Goal: Transaction & Acquisition: Purchase product/service

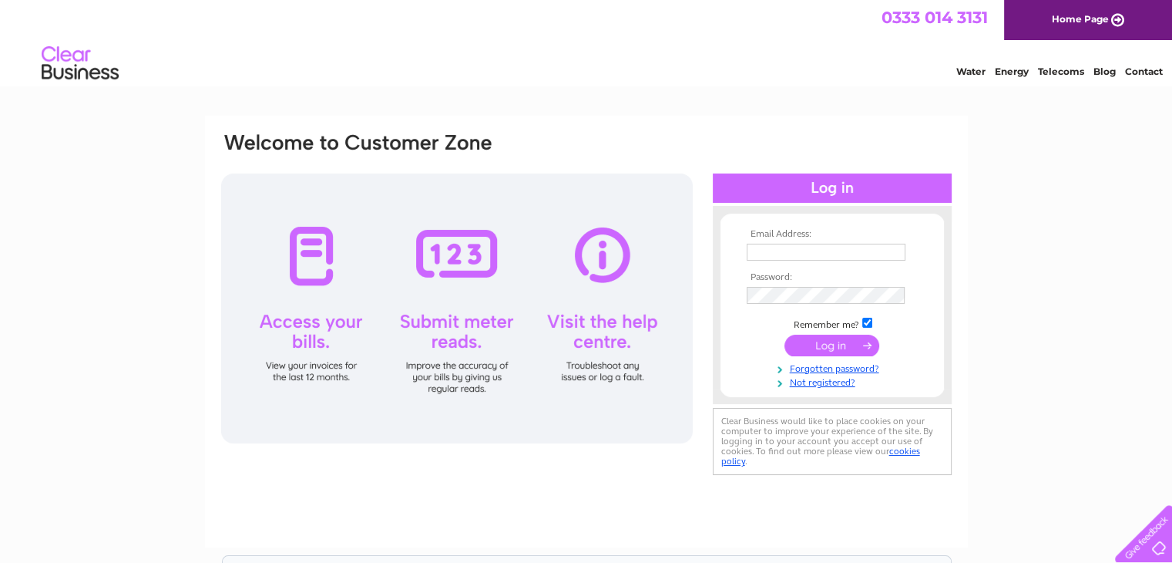
click at [827, 253] on input "text" at bounding box center [826, 252] width 159 height 17
type input "[EMAIL_ADDRESS][DOMAIN_NAME]"
click at [829, 344] on input "submit" at bounding box center [831, 345] width 95 height 22
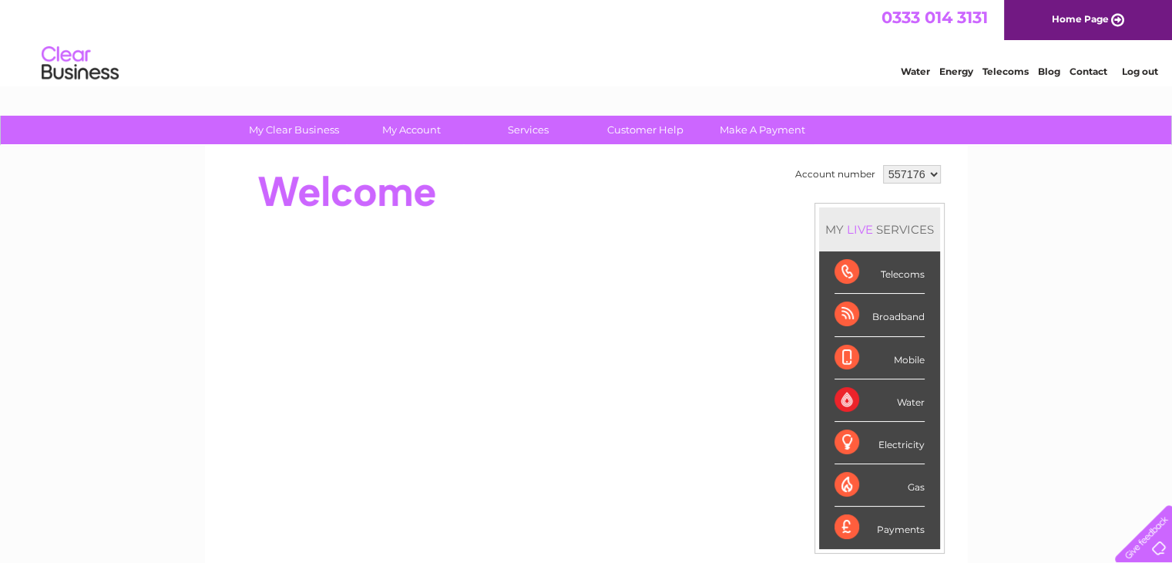
click at [903, 172] on select "557176 970716" at bounding box center [912, 174] width 58 height 18
select select "970716"
click at [883, 165] on select "557176 970716" at bounding box center [912, 174] width 58 height 18
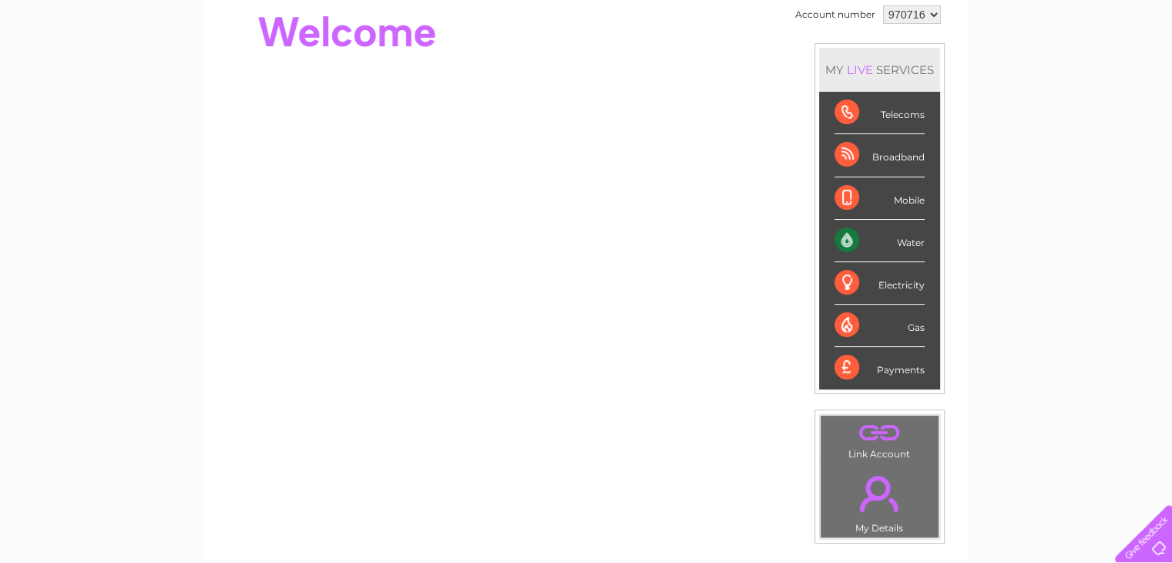
scroll to position [154, 0]
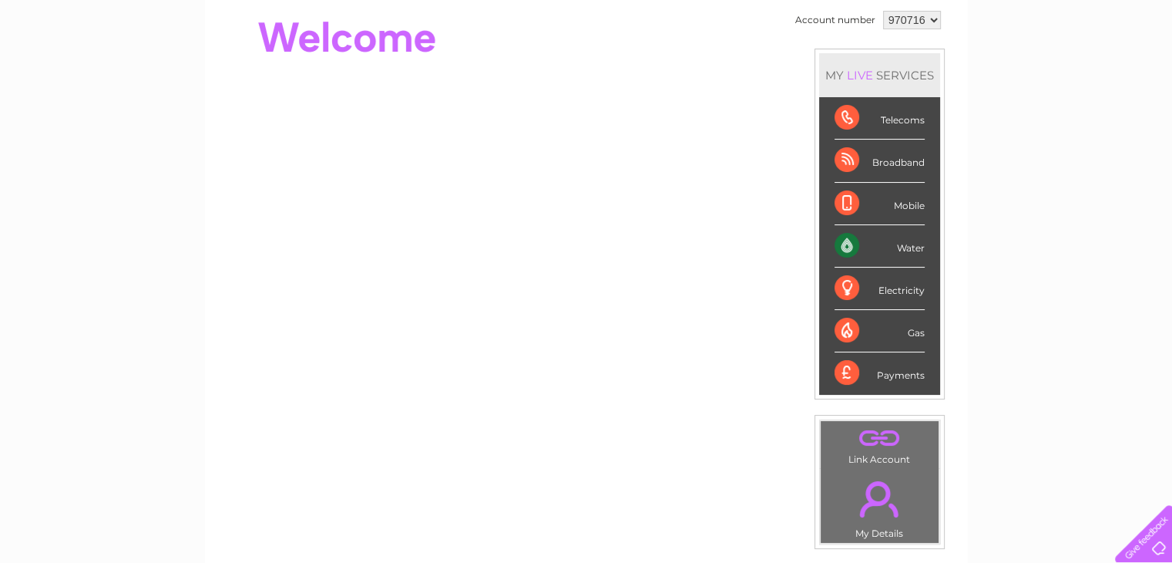
click at [902, 375] on div "Payments" at bounding box center [880, 373] width 90 height 42
click at [835, 372] on div "Payments" at bounding box center [880, 373] width 90 height 42
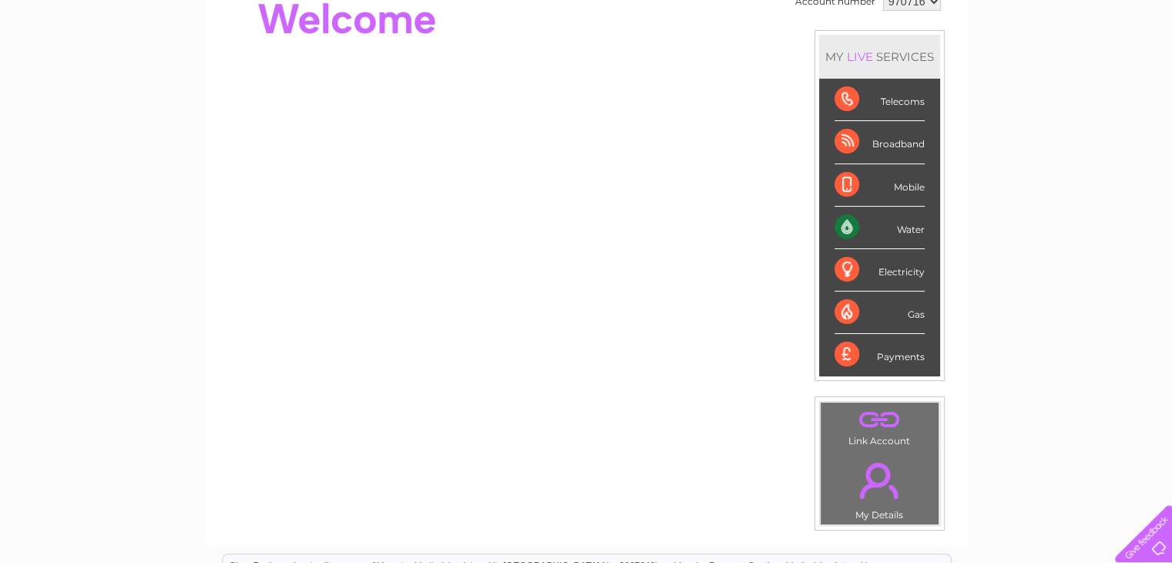
scroll to position [231, 0]
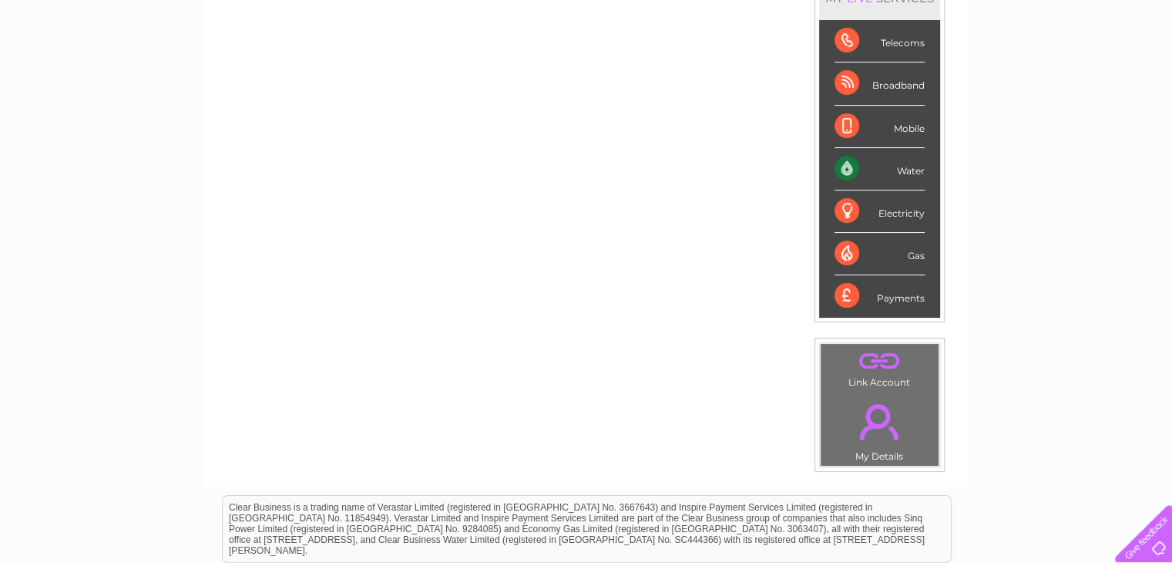
click at [908, 304] on div "Payments" at bounding box center [880, 296] width 90 height 42
click at [902, 289] on div "Payments" at bounding box center [880, 296] width 90 height 42
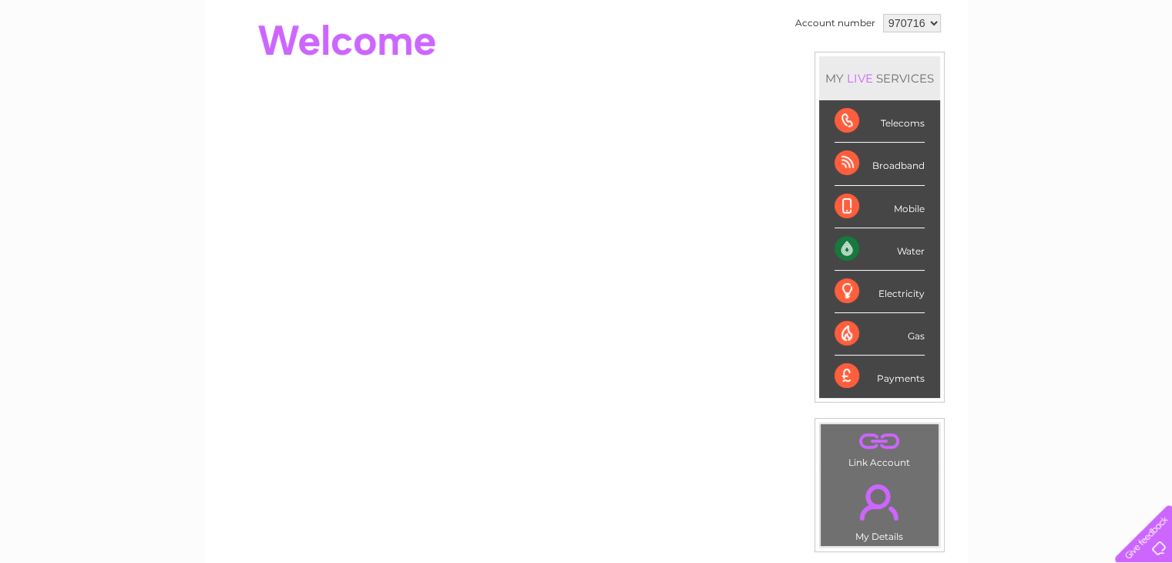
scroll to position [0, 0]
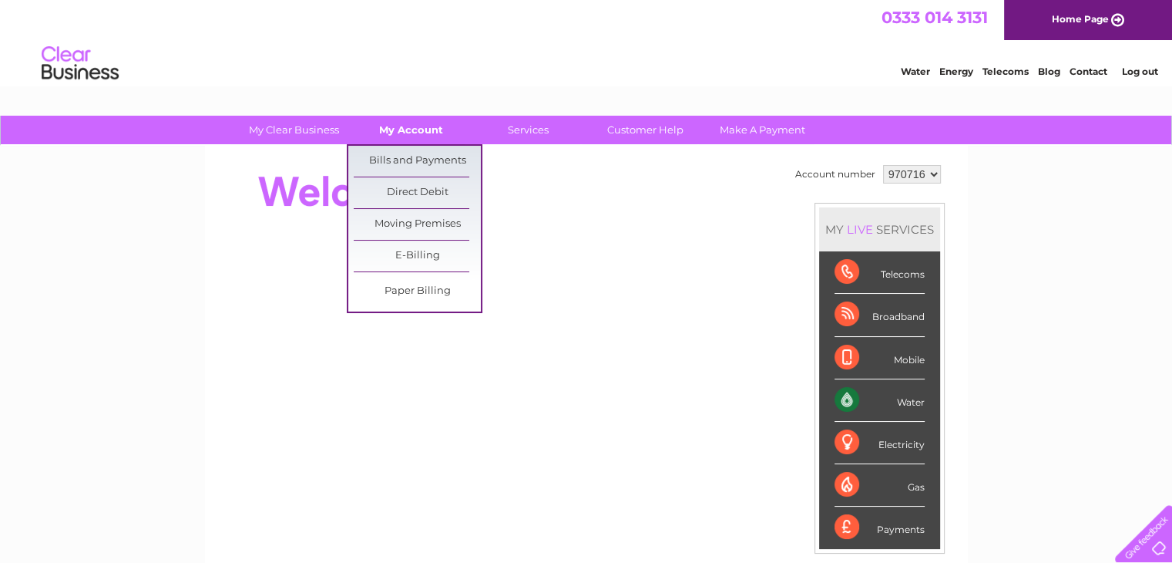
click at [398, 121] on link "My Account" at bounding box center [411, 130] width 127 height 29
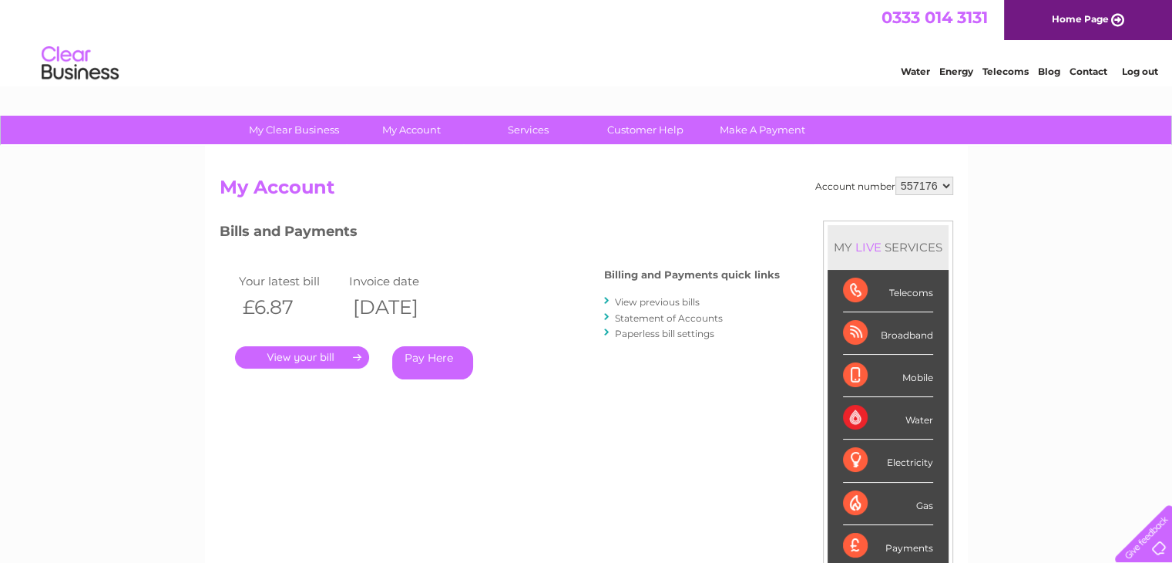
click at [934, 180] on select "557176 970716" at bounding box center [924, 185] width 58 height 18
select select "970716"
click at [895, 176] on select "557176 970716" at bounding box center [924, 185] width 58 height 18
click at [431, 364] on link "Pay Here" at bounding box center [432, 362] width 81 height 33
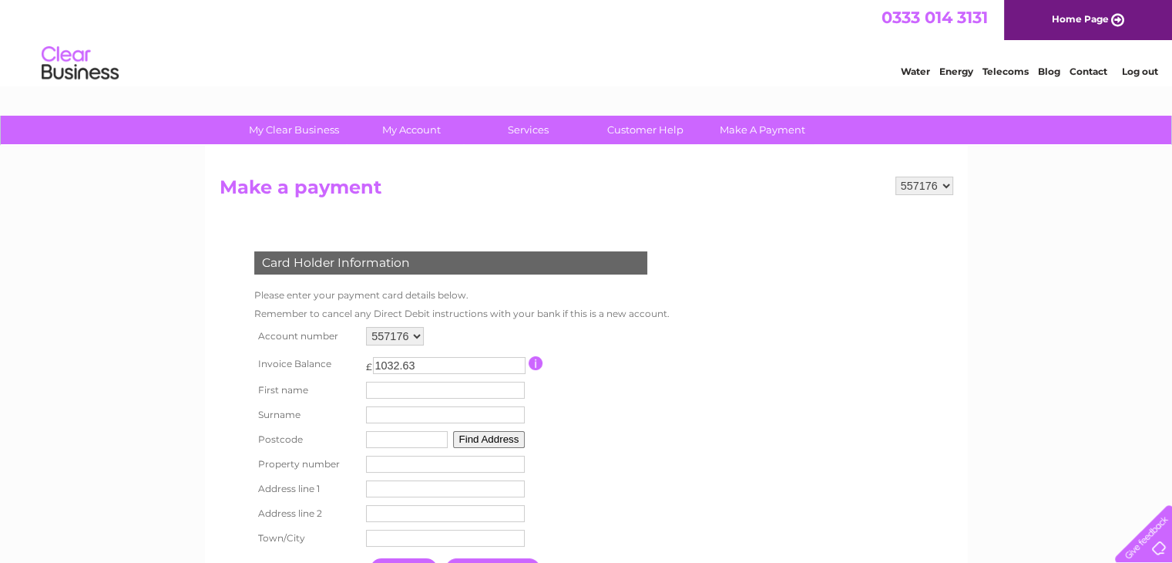
click at [922, 184] on select "557176 970716" at bounding box center [924, 185] width 58 height 18
select select "970716"
click at [895, 176] on select "557176 970716" at bounding box center [924, 185] width 58 height 18
click at [441, 390] on input "text" at bounding box center [448, 390] width 160 height 18
type input "NARGIS"
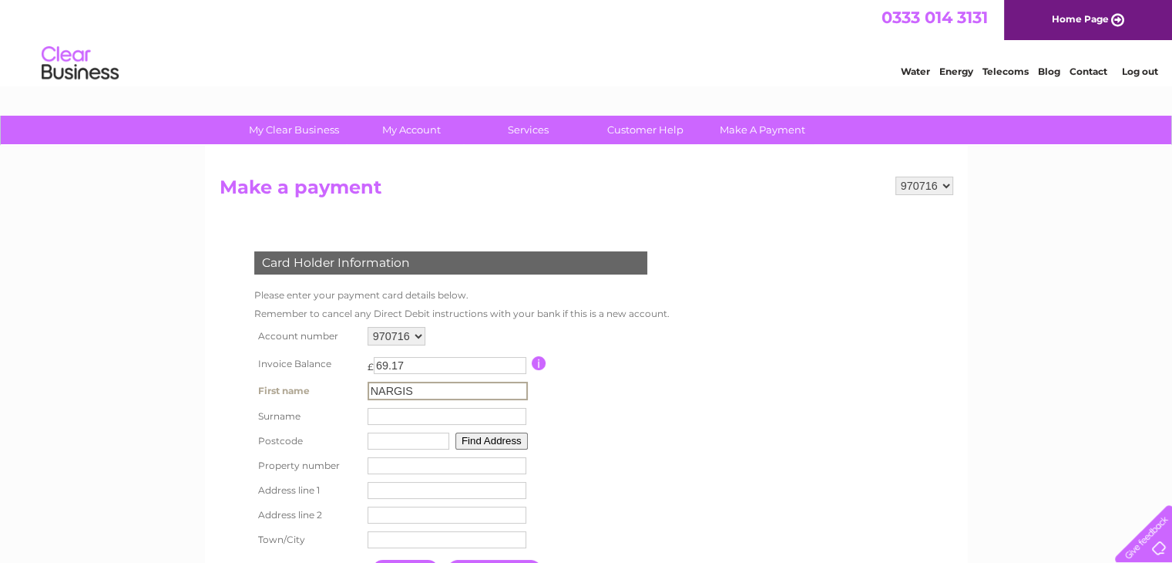
click at [401, 414] on input "text" at bounding box center [447, 416] width 159 height 17
type input "HOSSAIN"
click at [407, 440] on input "text" at bounding box center [409, 440] width 82 height 17
type input "CR27PB"
click at [385, 461] on input "number" at bounding box center [445, 463] width 159 height 17
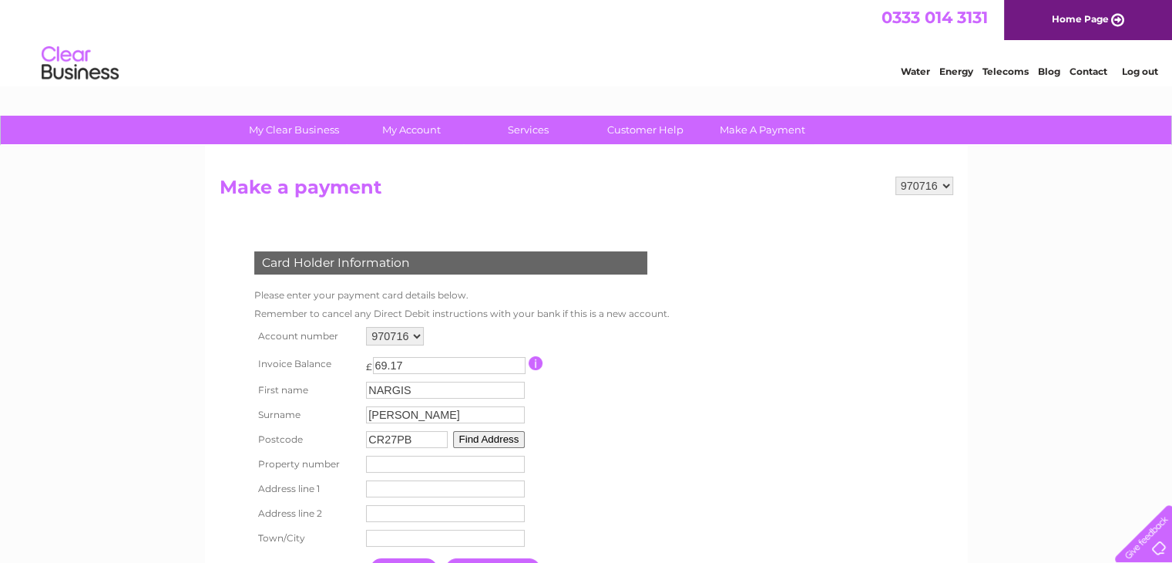
click at [502, 443] on button "Find Address" at bounding box center [489, 439] width 72 height 17
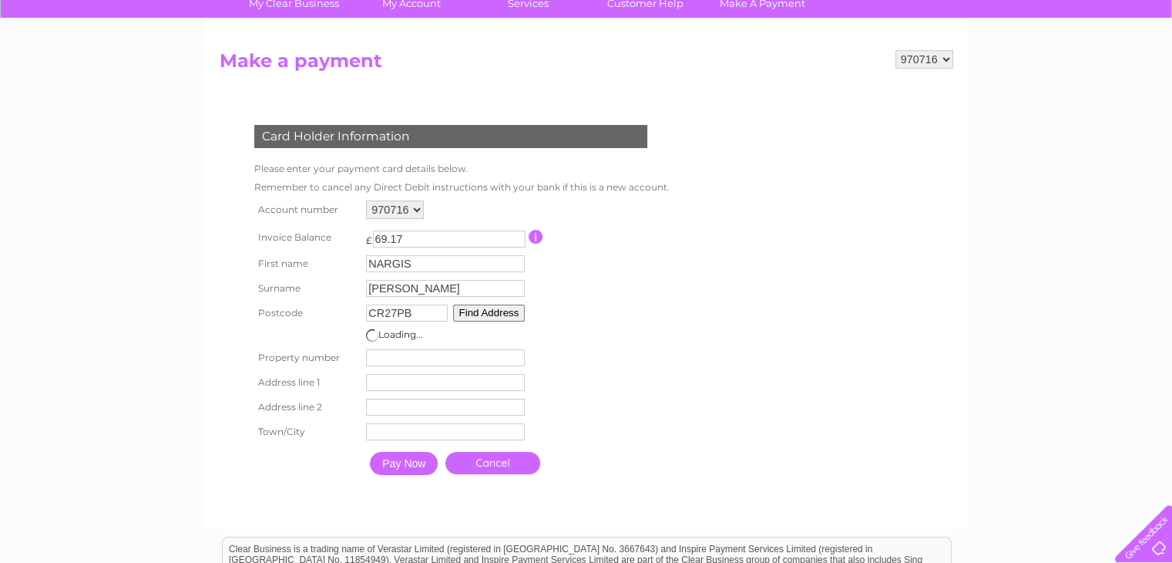
scroll to position [154, 0]
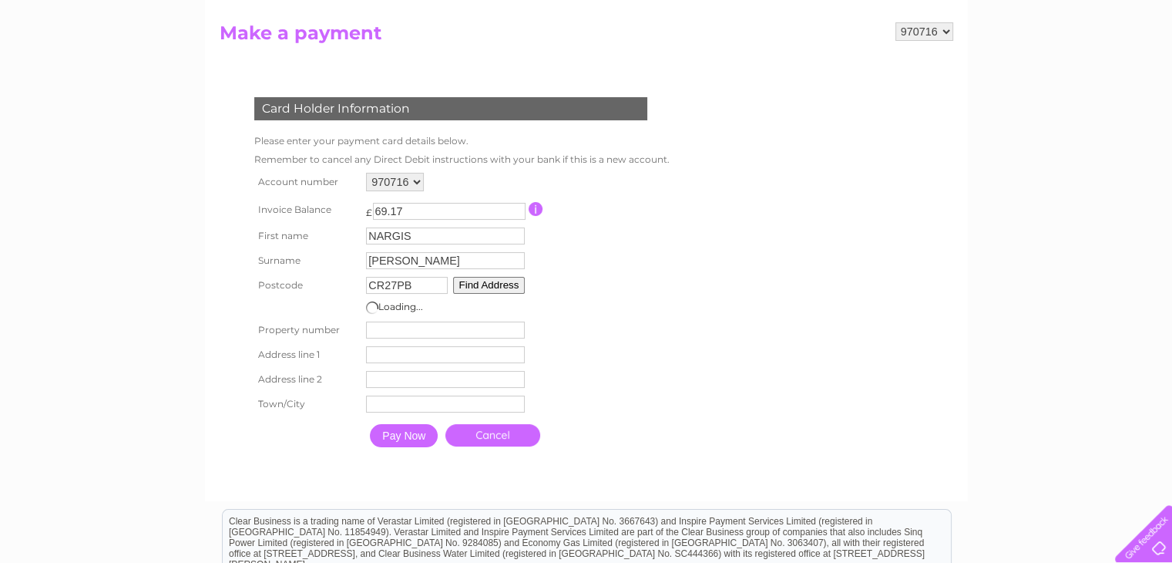
click at [411, 323] on tbody "Account number 557176 970716 Invoice Balance £ 69.17" at bounding box center [458, 312] width 416 height 286
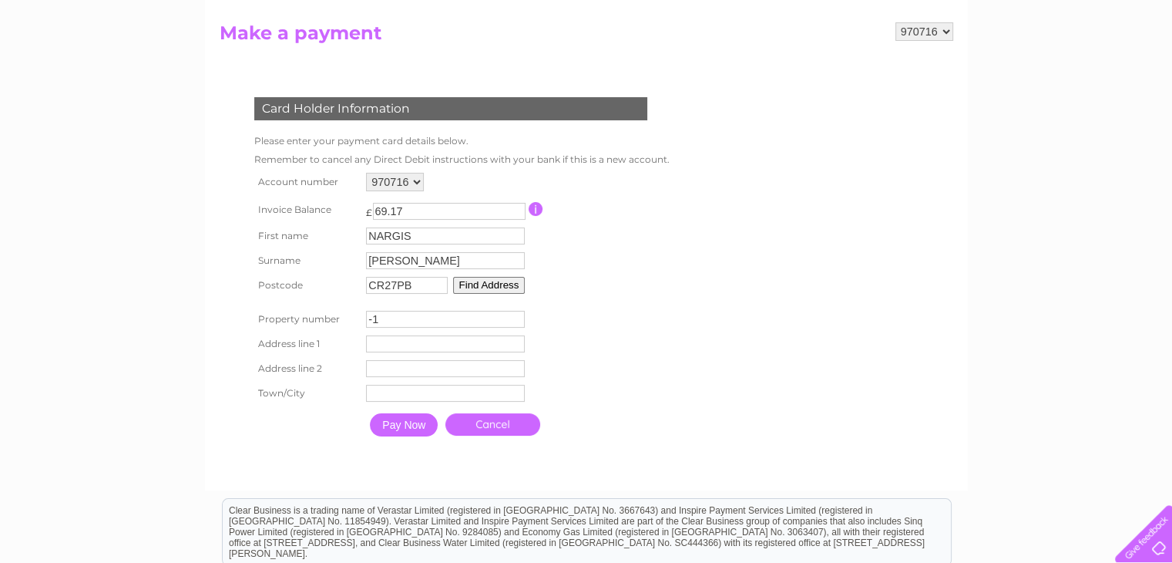
click at [512, 323] on input "-1" at bounding box center [445, 319] width 159 height 17
click at [517, 315] on input "0" at bounding box center [445, 319] width 159 height 17
click at [517, 315] on input "1" at bounding box center [445, 319] width 159 height 17
click at [517, 315] on input "2" at bounding box center [445, 319] width 159 height 17
click at [517, 315] on input "3" at bounding box center [445, 319] width 159 height 17
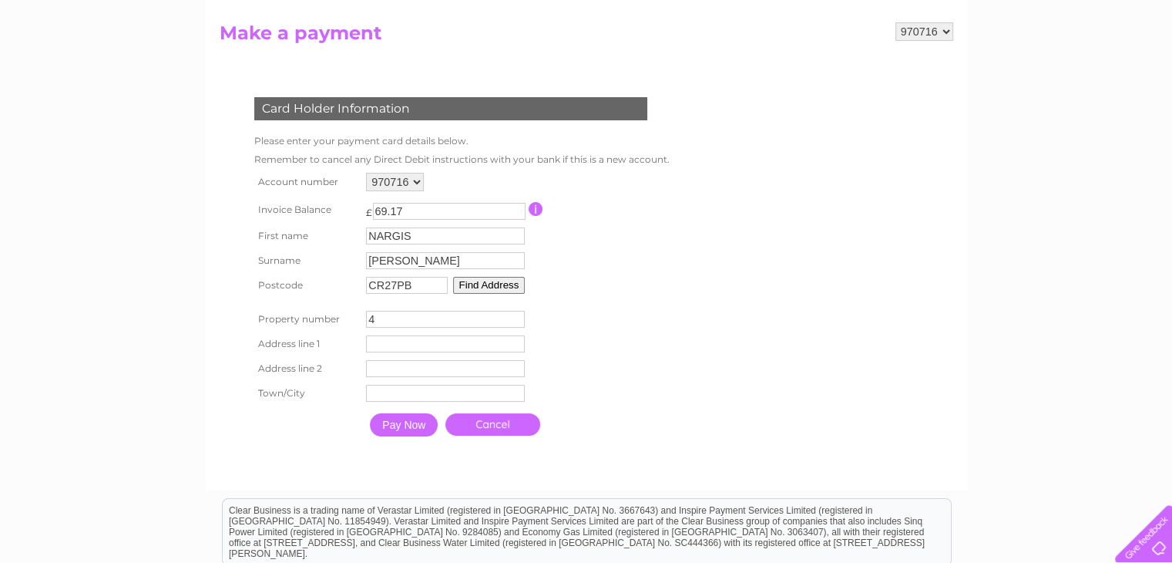
click at [517, 315] on input "4" at bounding box center [445, 319] width 159 height 17
click at [517, 315] on input "5" at bounding box center [445, 319] width 159 height 17
click at [517, 315] on input "6" at bounding box center [445, 319] width 159 height 17
click at [517, 315] on input "7" at bounding box center [445, 319] width 159 height 17
click at [517, 315] on input "8" at bounding box center [445, 319] width 159 height 17
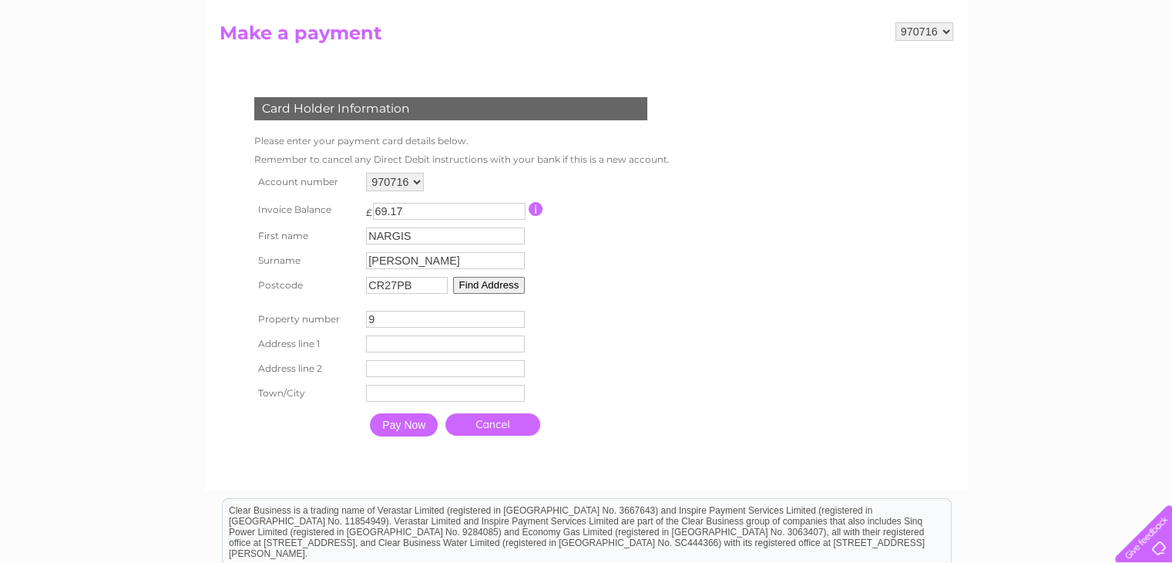
click at [517, 315] on input "9" at bounding box center [445, 319] width 159 height 17
click at [517, 315] on input "10" at bounding box center [445, 319] width 159 height 17
click at [517, 315] on input "11" at bounding box center [445, 319] width 159 height 17
click at [517, 315] on input "12" at bounding box center [445, 319] width 159 height 17
click at [517, 315] on input "13" at bounding box center [445, 319] width 159 height 17
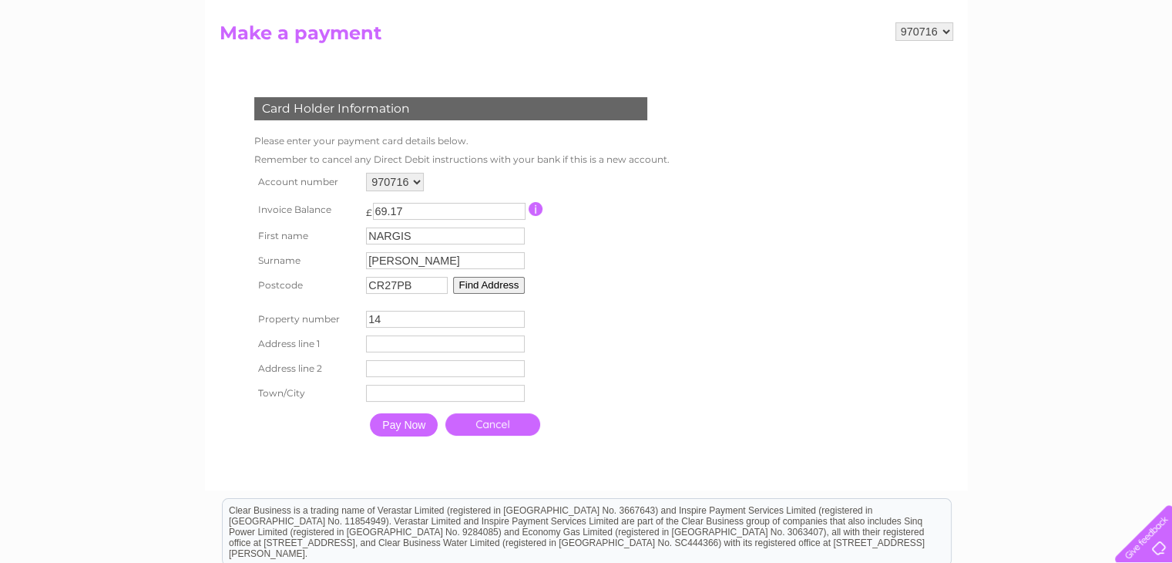
click at [517, 315] on input "14" at bounding box center [445, 319] width 159 height 17
click at [517, 315] on input "15" at bounding box center [445, 319] width 159 height 17
click at [517, 315] on input "16" at bounding box center [445, 319] width 159 height 17
click at [517, 315] on input "17" at bounding box center [445, 319] width 159 height 17
click at [517, 315] on input "18" at bounding box center [445, 319] width 159 height 17
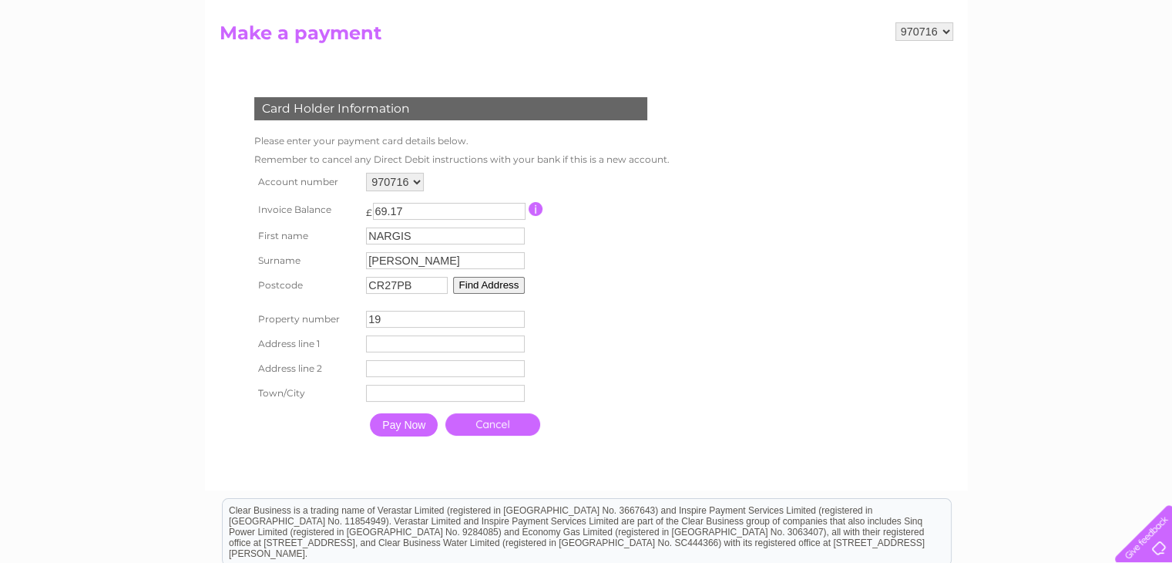
type input "19"
click at [517, 315] on input "19" at bounding box center [445, 319] width 159 height 17
click at [459, 346] on input "text" at bounding box center [448, 344] width 160 height 18
type input "Croham Road"
click at [438, 368] on input "text" at bounding box center [448, 369] width 160 height 18
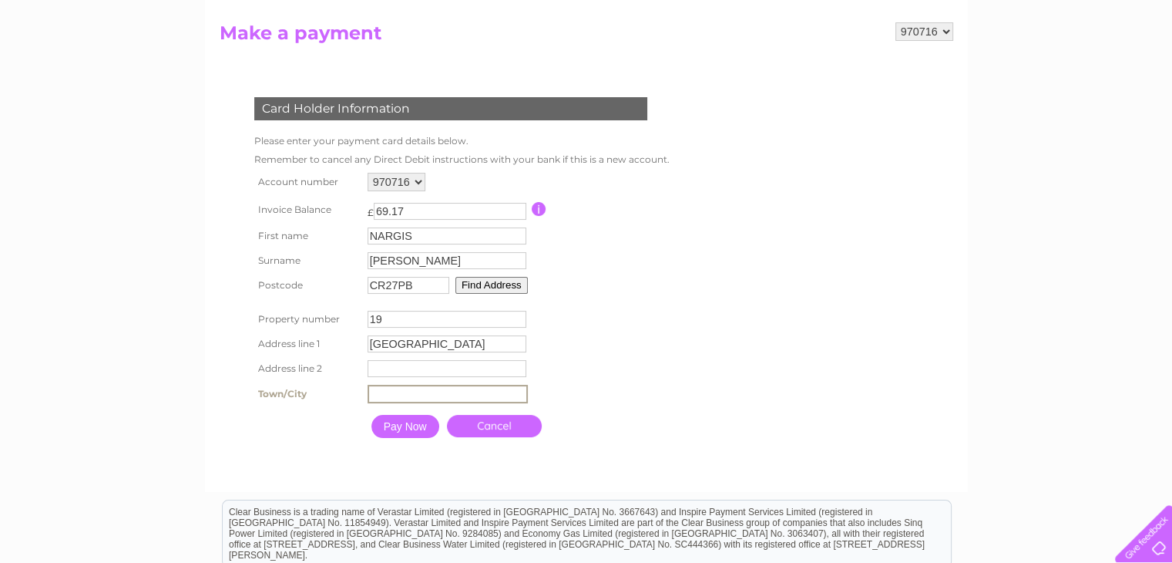
click at [425, 396] on input "text" at bounding box center [448, 394] width 160 height 18
type input "South Croydon"
click at [404, 428] on input "Pay Now" at bounding box center [404, 424] width 68 height 23
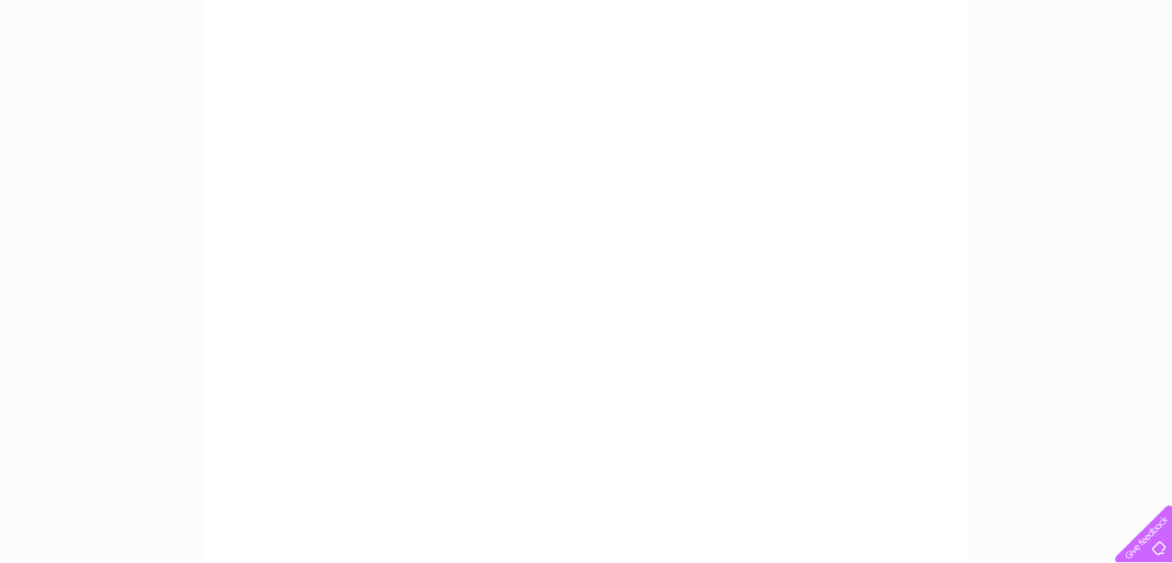
scroll to position [308, 0]
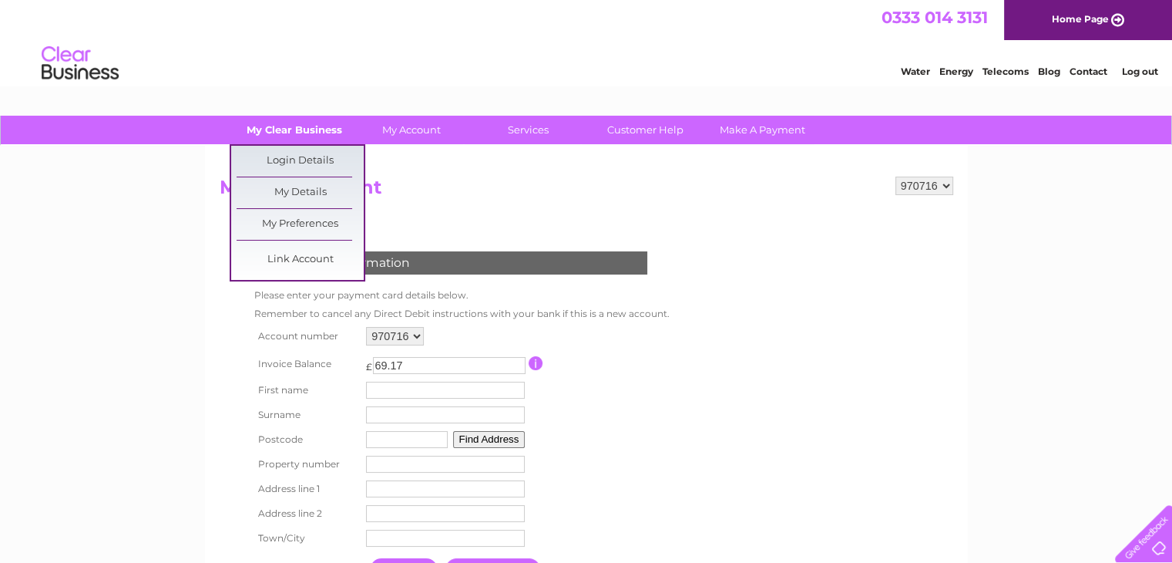
click at [311, 127] on link "My Clear Business" at bounding box center [293, 130] width 127 height 29
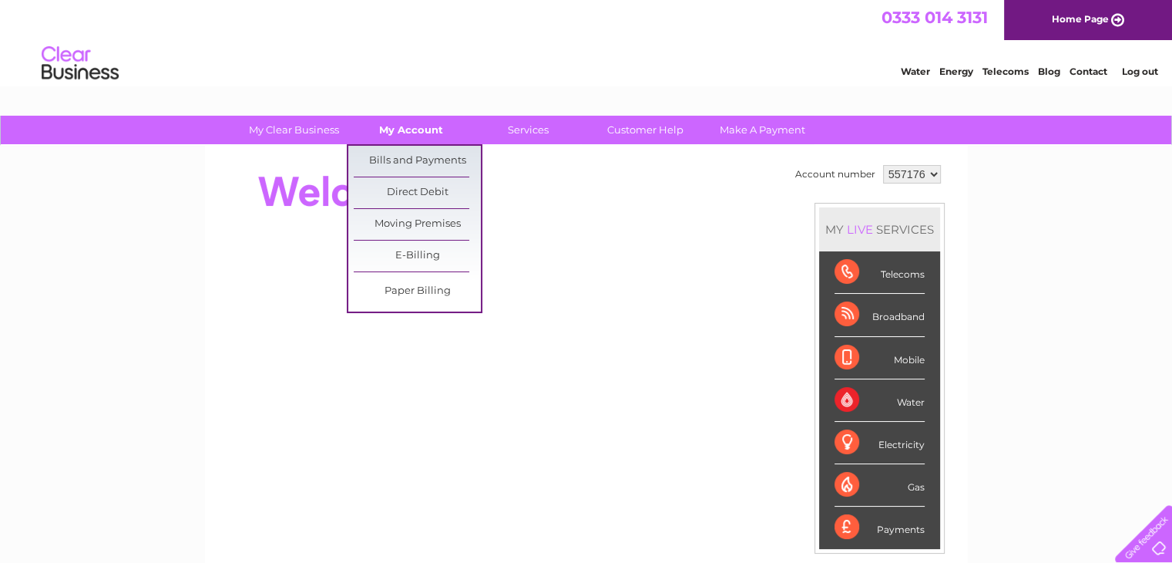
click at [428, 130] on link "My Account" at bounding box center [411, 130] width 127 height 29
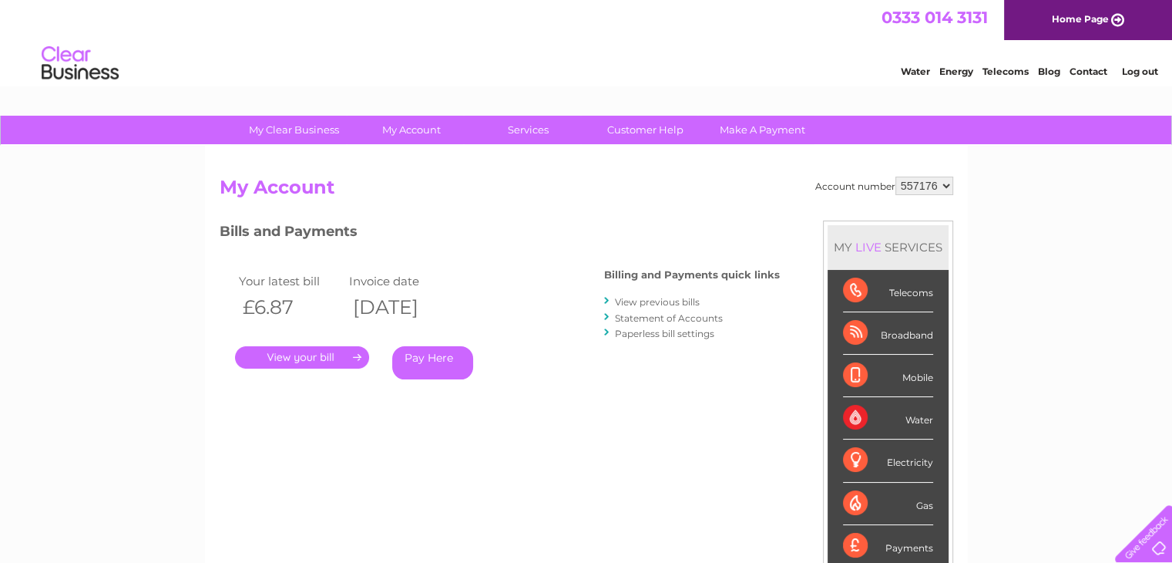
drag, startPoint x: 0, startPoint y: 0, endPoint x: 906, endPoint y: 178, distance: 923.5
click at [906, 178] on select "557176 970716" at bounding box center [924, 185] width 58 height 18
select select "970716"
click at [895, 176] on select "557176 970716" at bounding box center [924, 185] width 58 height 18
